Goal: Task Accomplishment & Management: Use online tool/utility

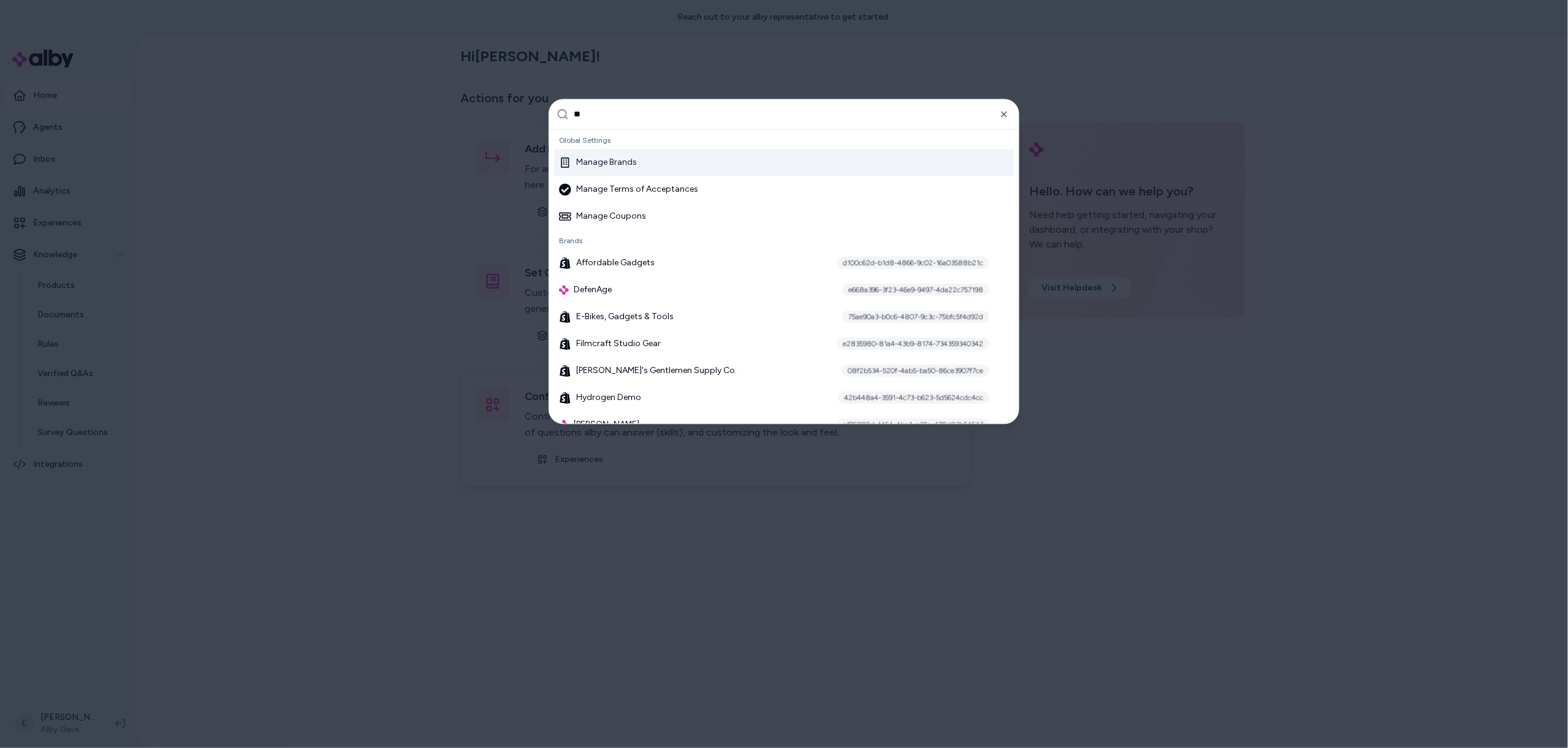
type input "*"
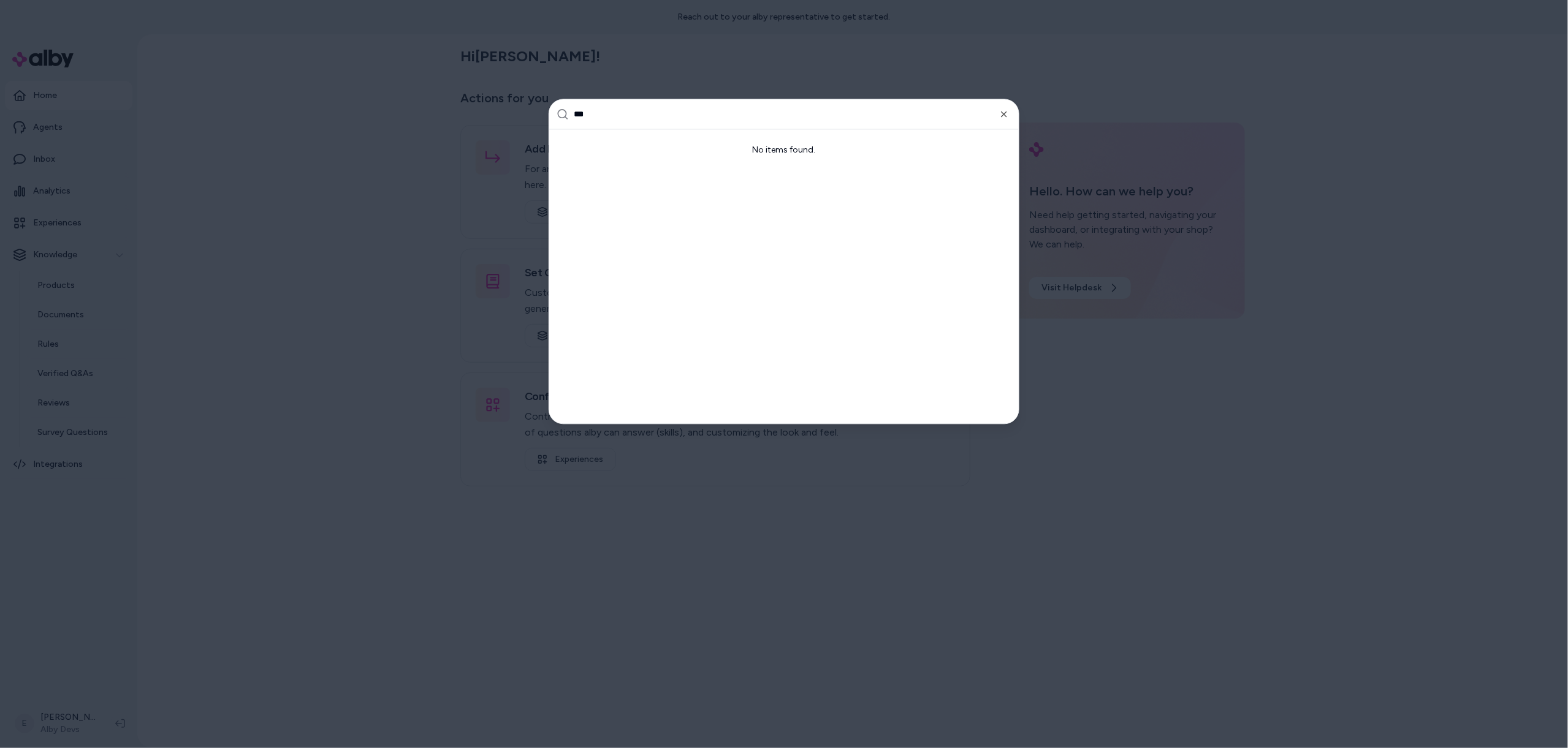
click at [618, 116] on input "***" at bounding box center [792, 114] width 438 height 29
paste input "*****"
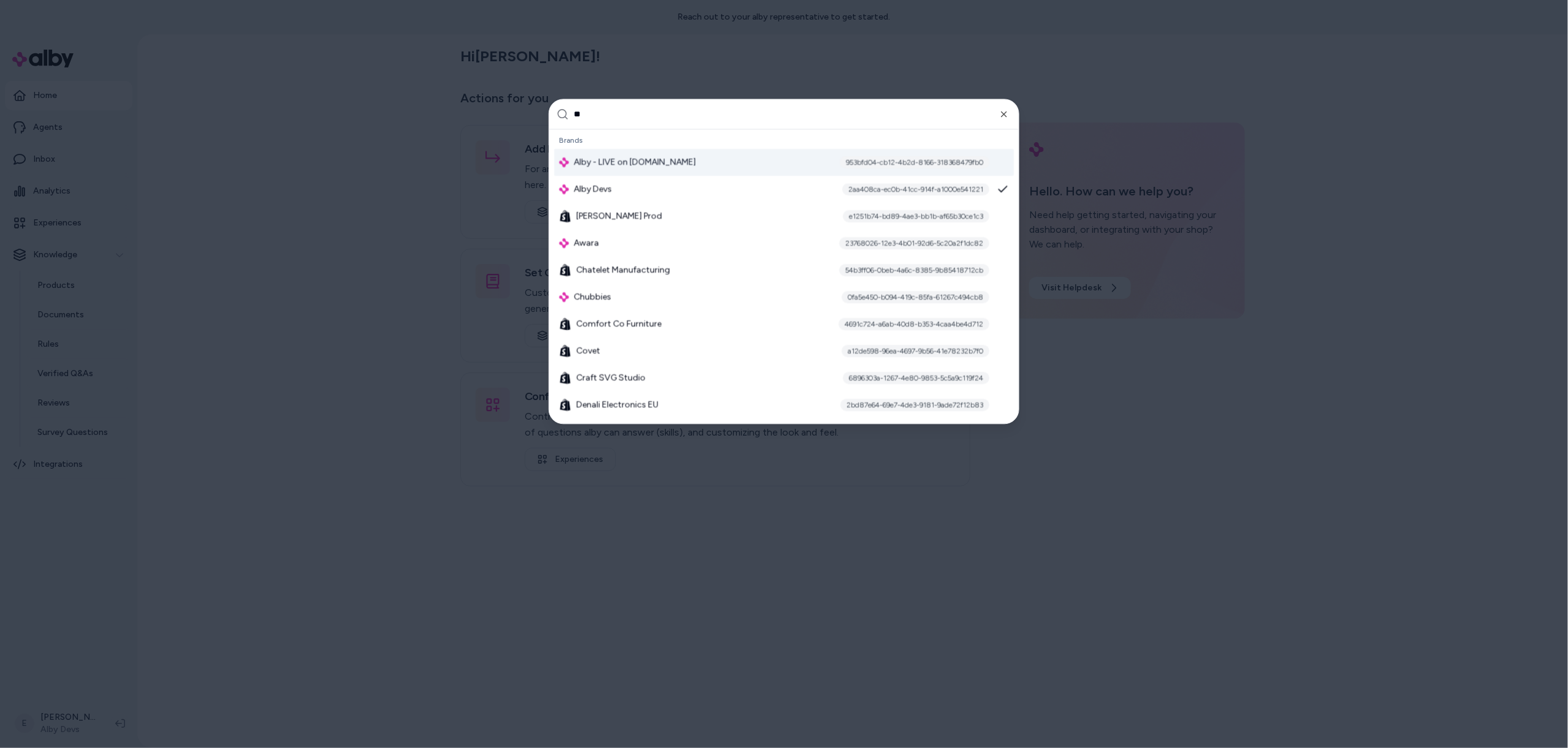
type input "*"
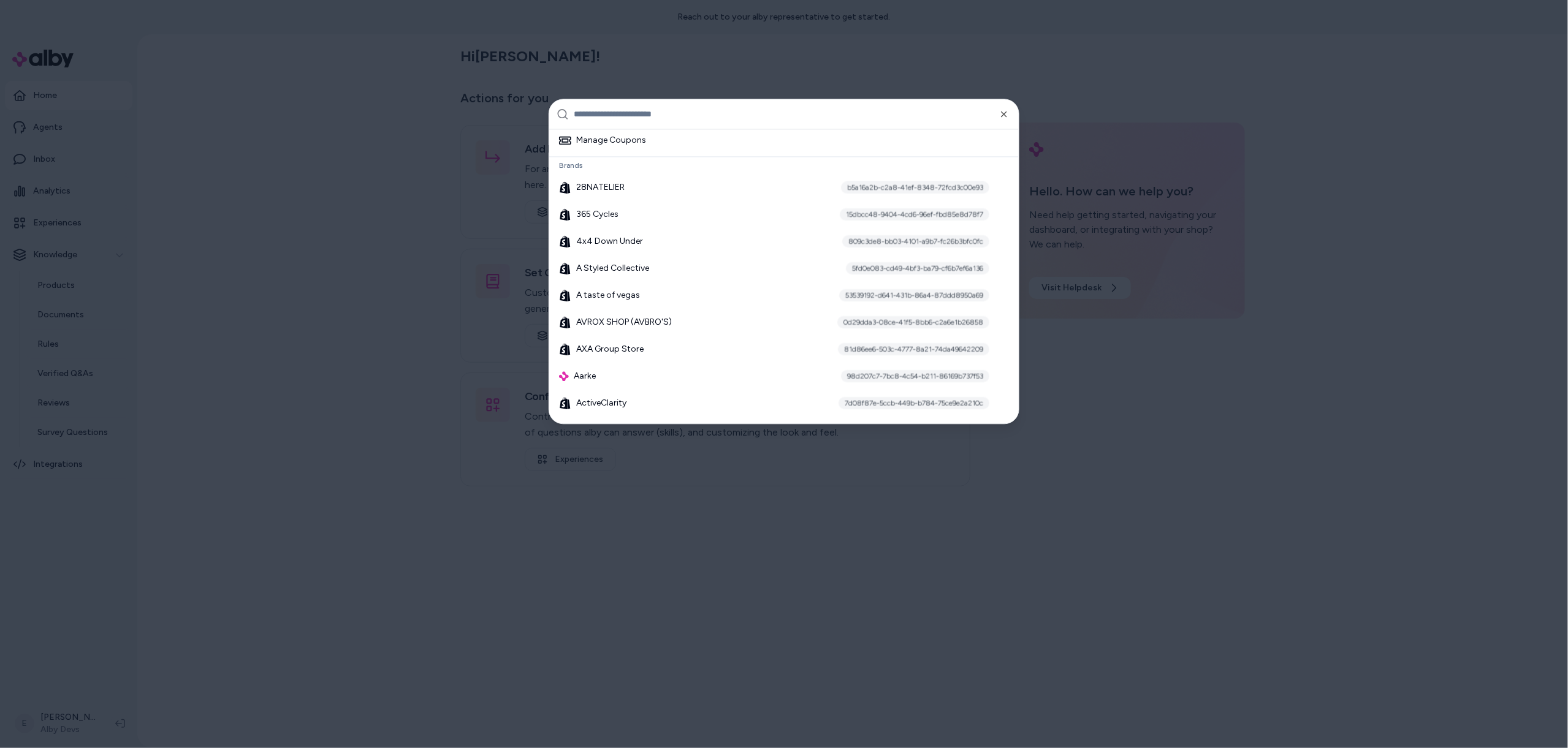
type input "*"
type input "***"
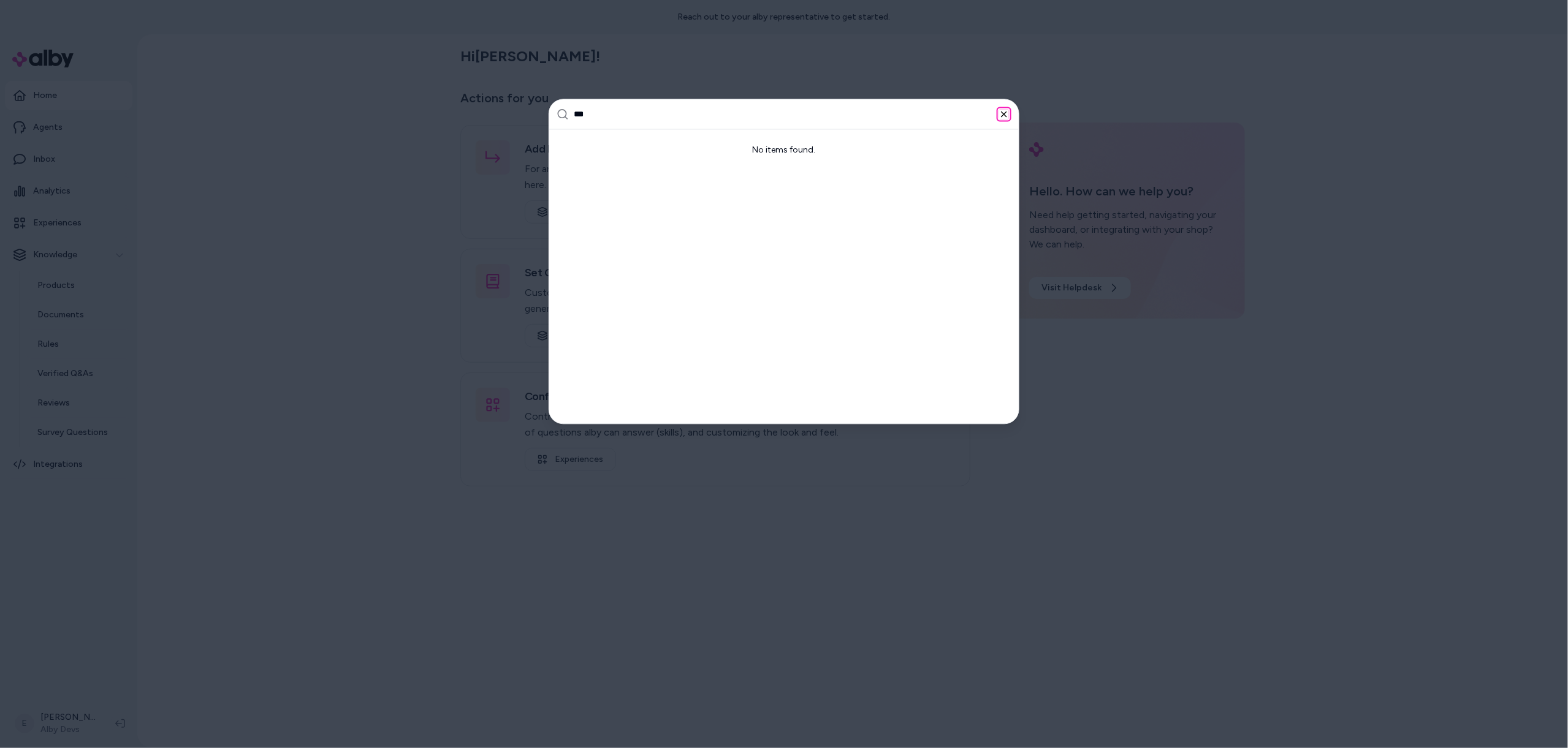
click at [1007, 114] on icon "button" at bounding box center [1004, 114] width 10 height 10
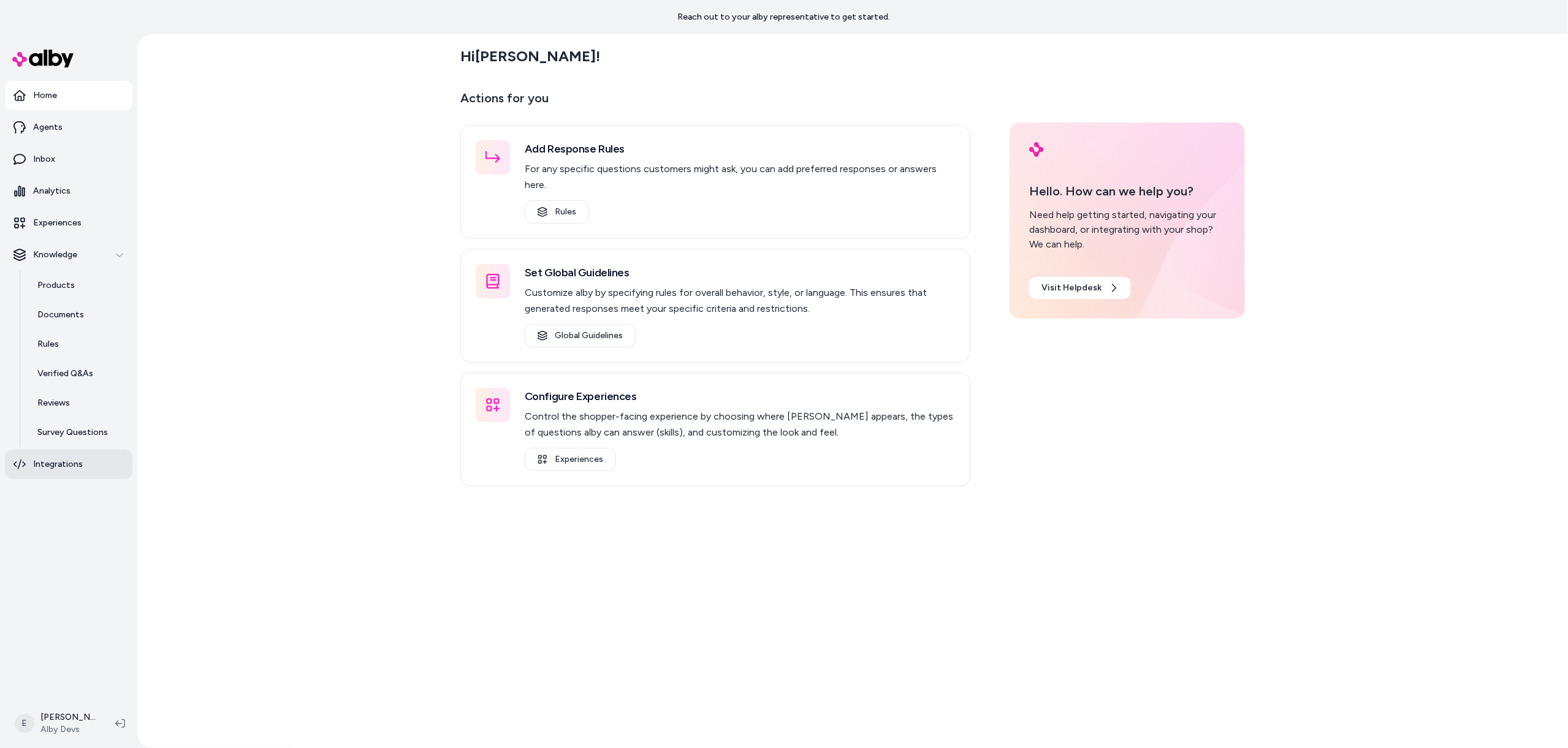
click at [58, 470] on p "Integrations" at bounding box center [58, 464] width 49 height 12
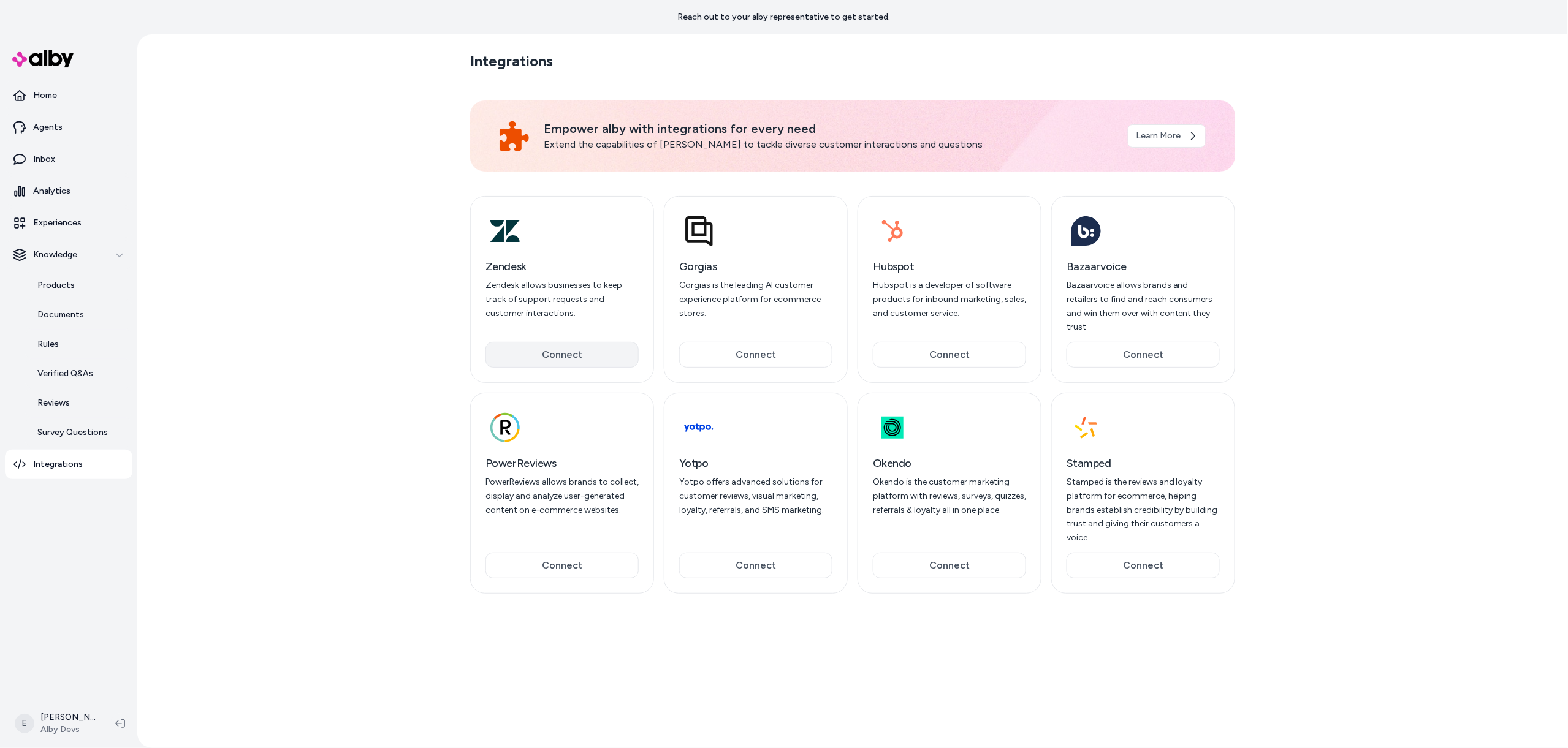
click at [578, 342] on button "Connect" at bounding box center [562, 355] width 154 height 26
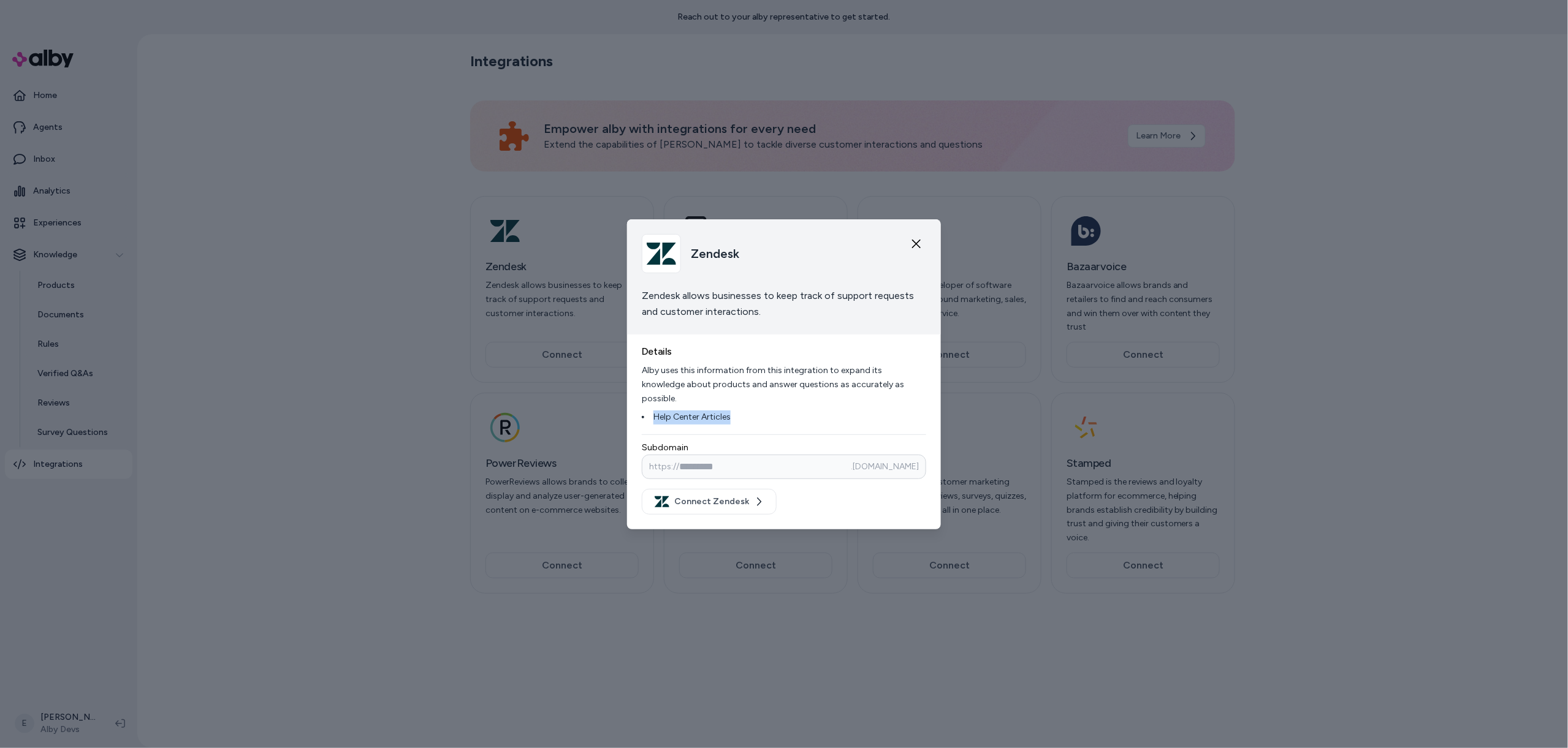
drag, startPoint x: 740, startPoint y: 408, endPoint x: 647, endPoint y: 415, distance: 93.3
click at [647, 415] on li "Help Center Articles" at bounding box center [783, 418] width 284 height 14
click at [1285, 209] on div at bounding box center [784, 374] width 1568 height 748
click at [919, 248] on icon "button" at bounding box center [916, 243] width 10 height 10
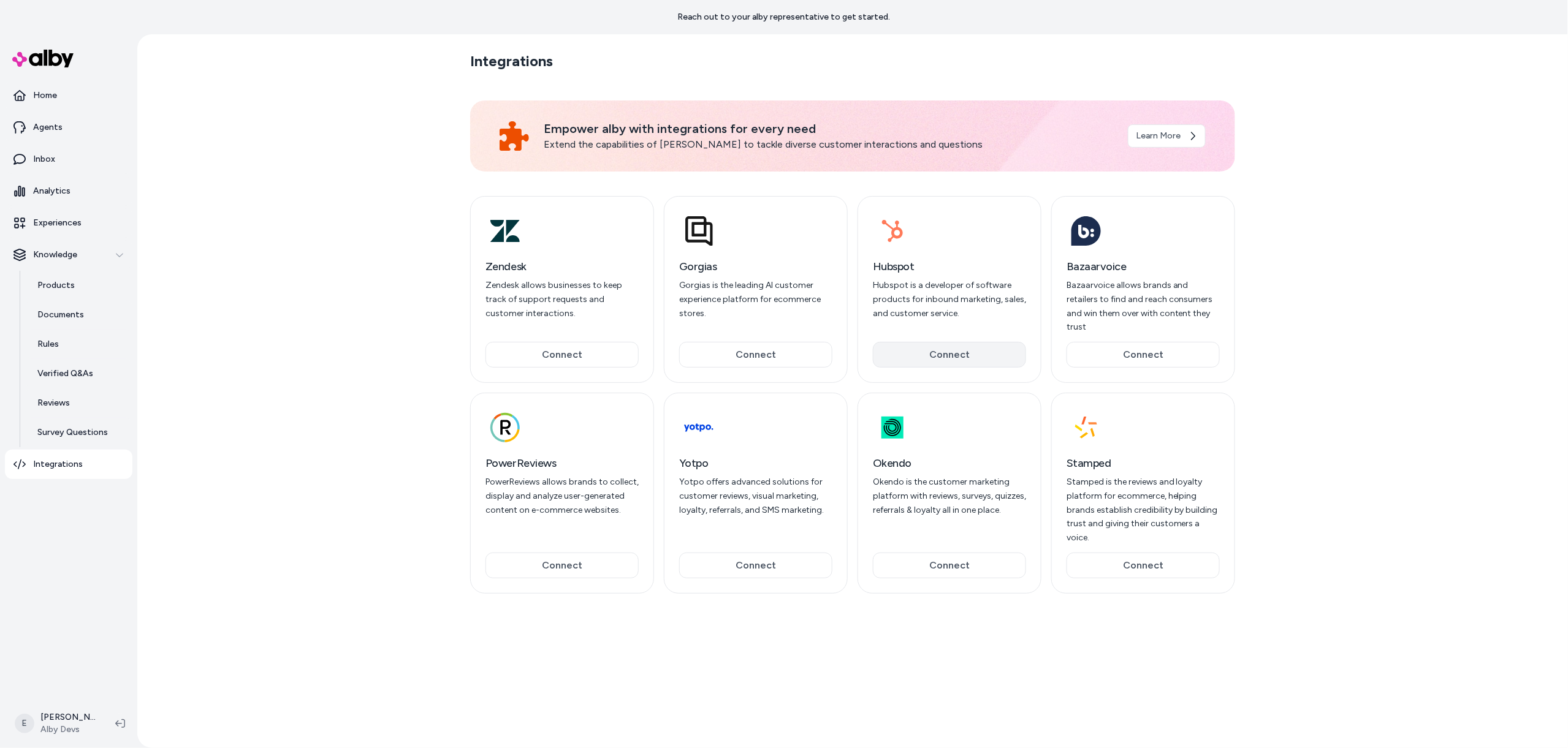
click at [950, 342] on button "Connect" at bounding box center [950, 355] width 154 height 26
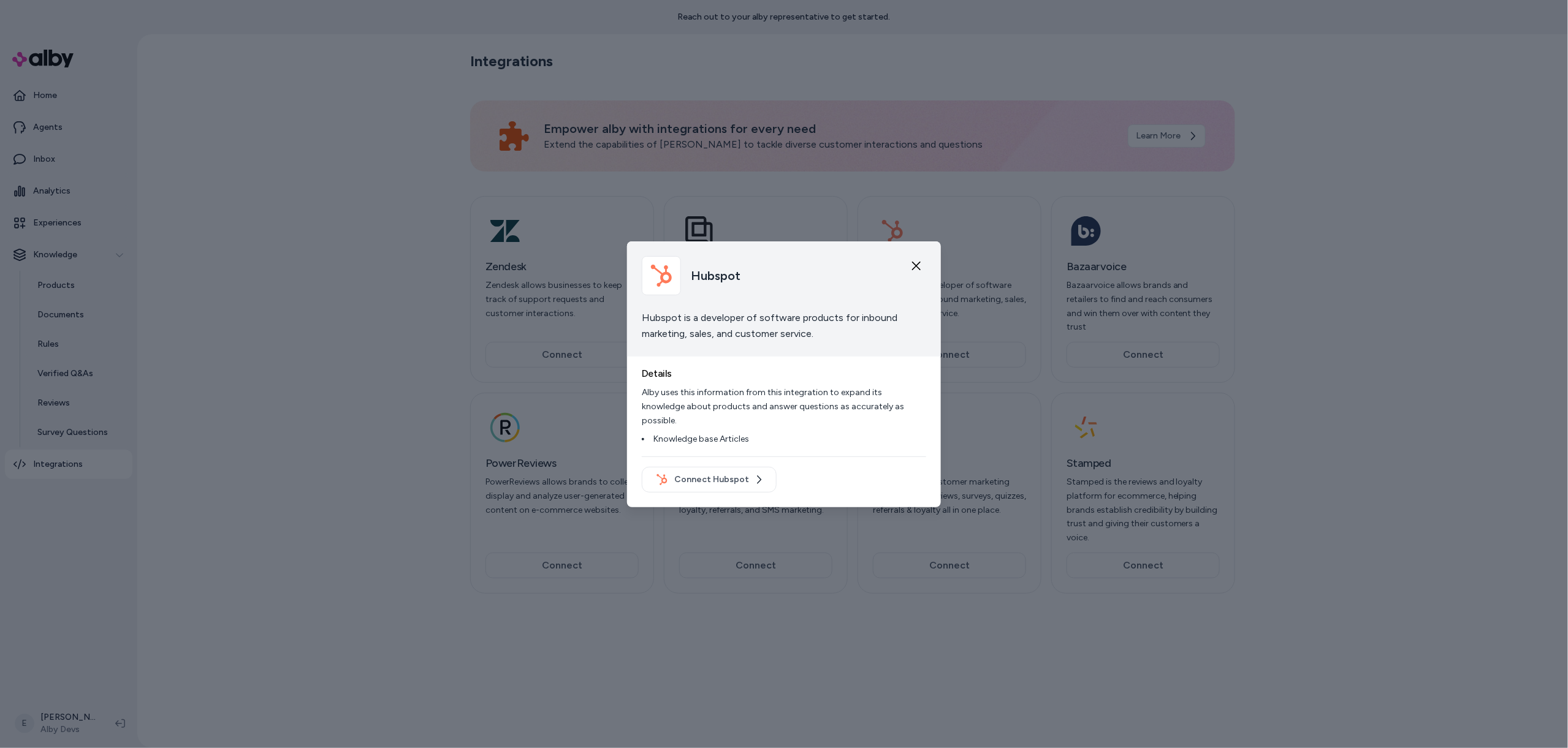
click at [917, 279] on div "Hubspot" at bounding box center [783, 276] width 284 height 39
click at [912, 271] on icon "button" at bounding box center [916, 265] width 10 height 10
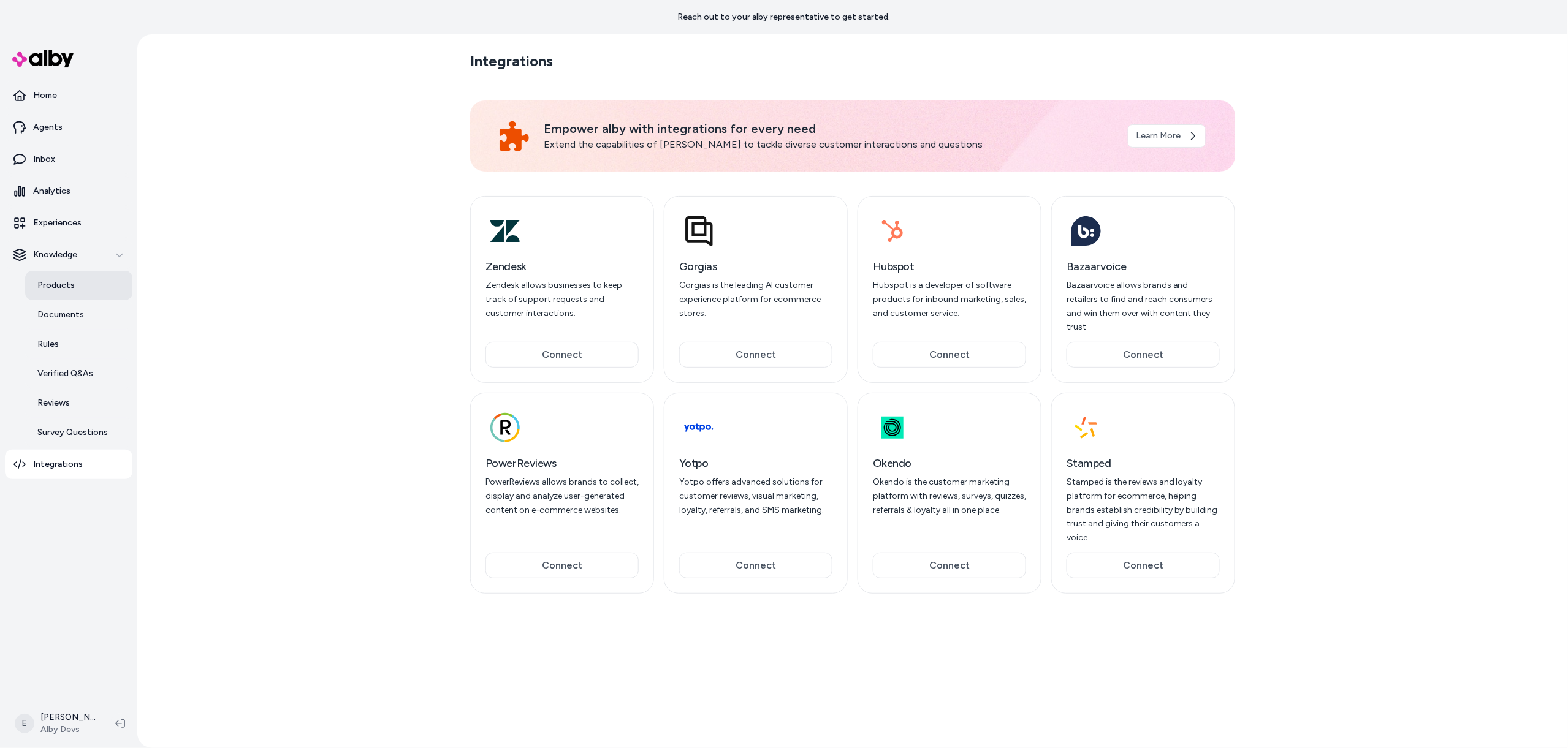
click at [103, 278] on link "Products" at bounding box center [79, 285] width 107 height 29
